Goal: Transaction & Acquisition: Purchase product/service

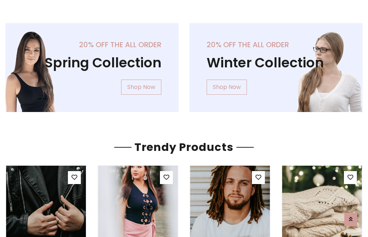
scroll to position [37, 0]
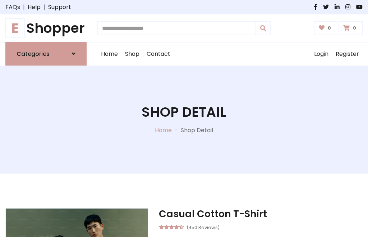
click at [46, 28] on h1 "E Shopper" at bounding box center [45, 28] width 81 height 16
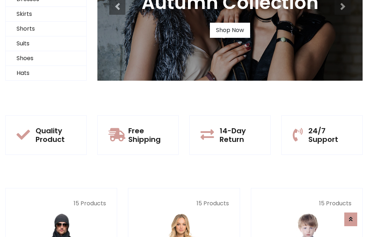
scroll to position [69, 0]
